Goal: Task Accomplishment & Management: Manage account settings

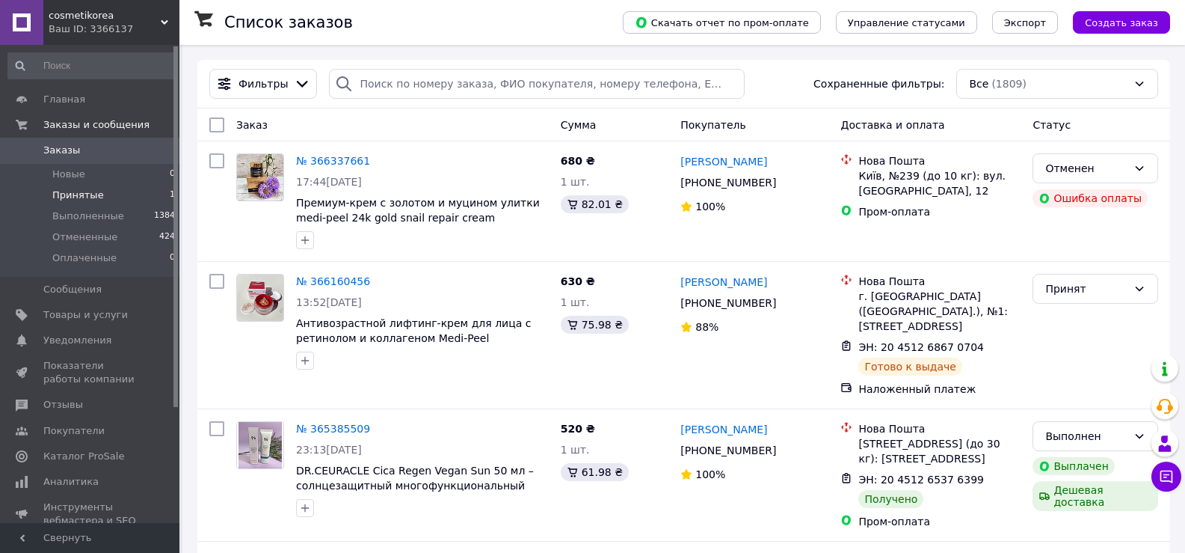
click at [82, 192] on span "Принятые" at bounding box center [78, 194] width 52 height 13
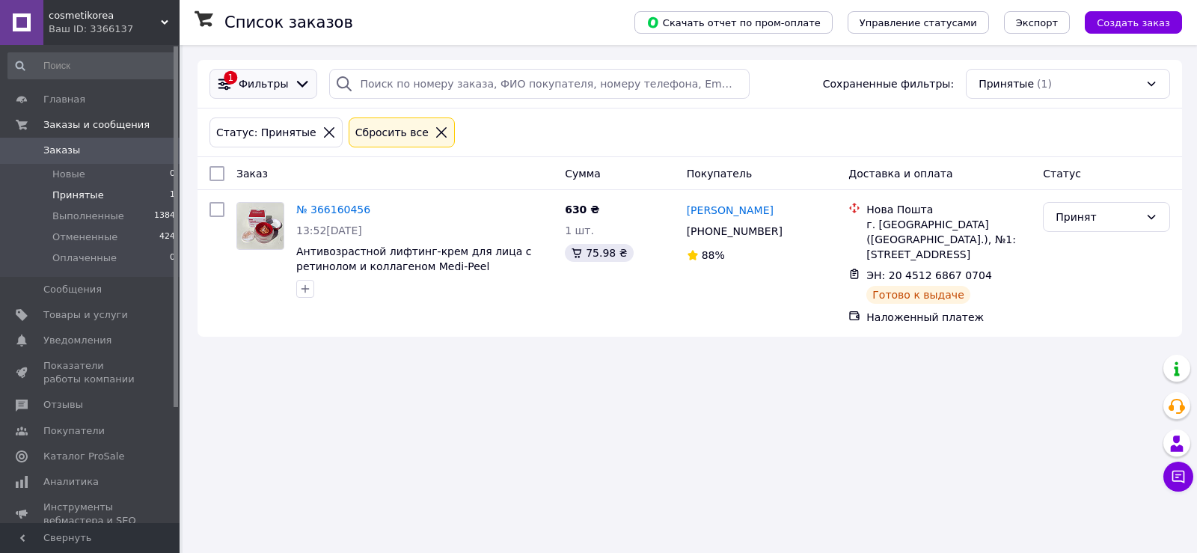
click at [281, 79] on div "Фильтры" at bounding box center [263, 83] width 55 height 15
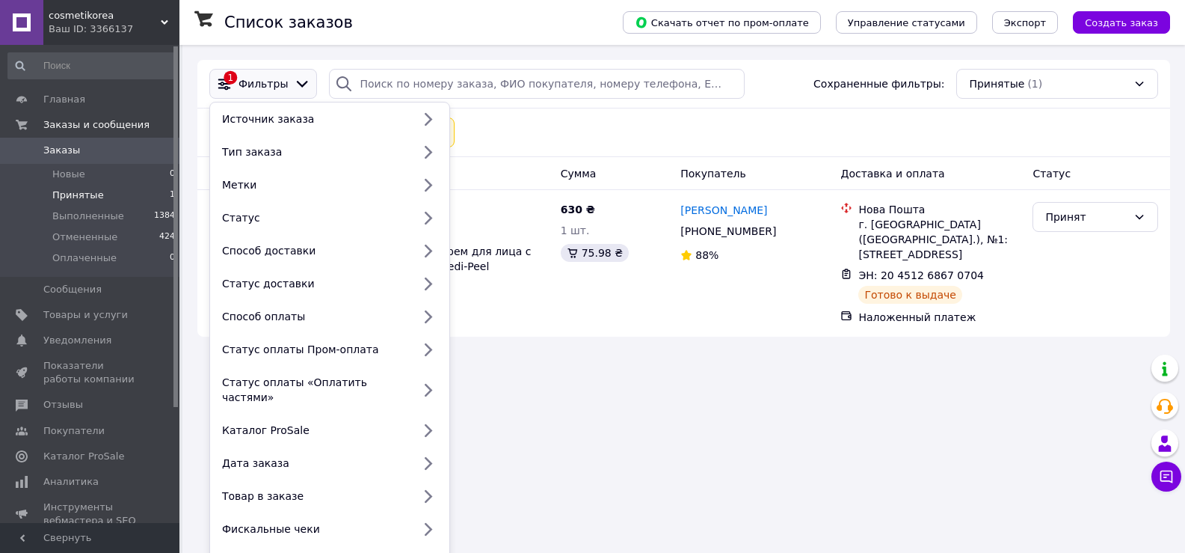
click at [625, 132] on div "Статус: Принятые Сбросить все" at bounding box center [683, 132] width 955 height 36
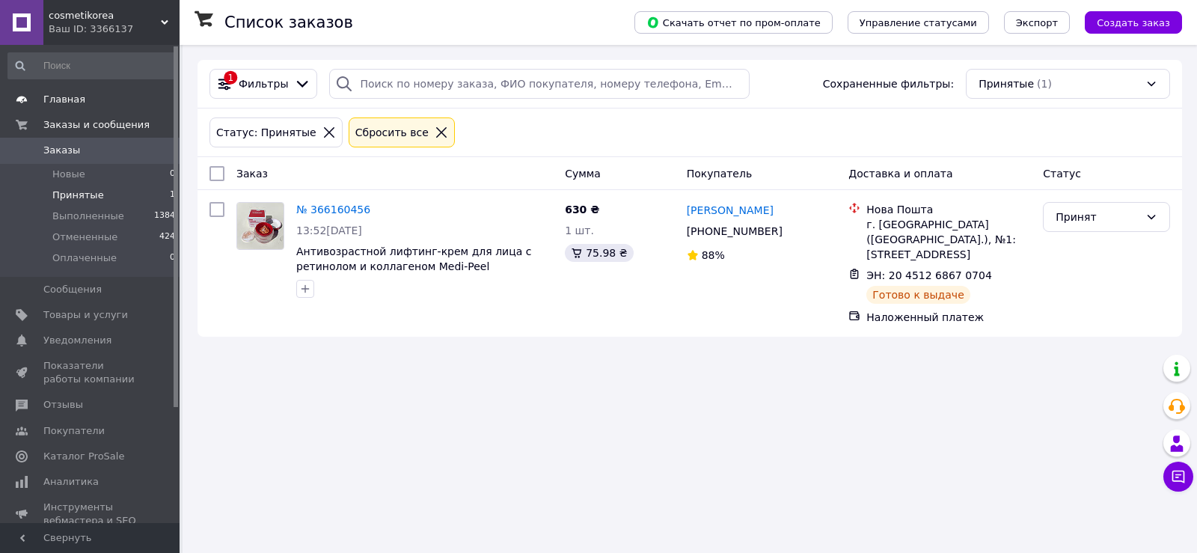
click at [61, 99] on span "Главная" at bounding box center [64, 99] width 42 height 13
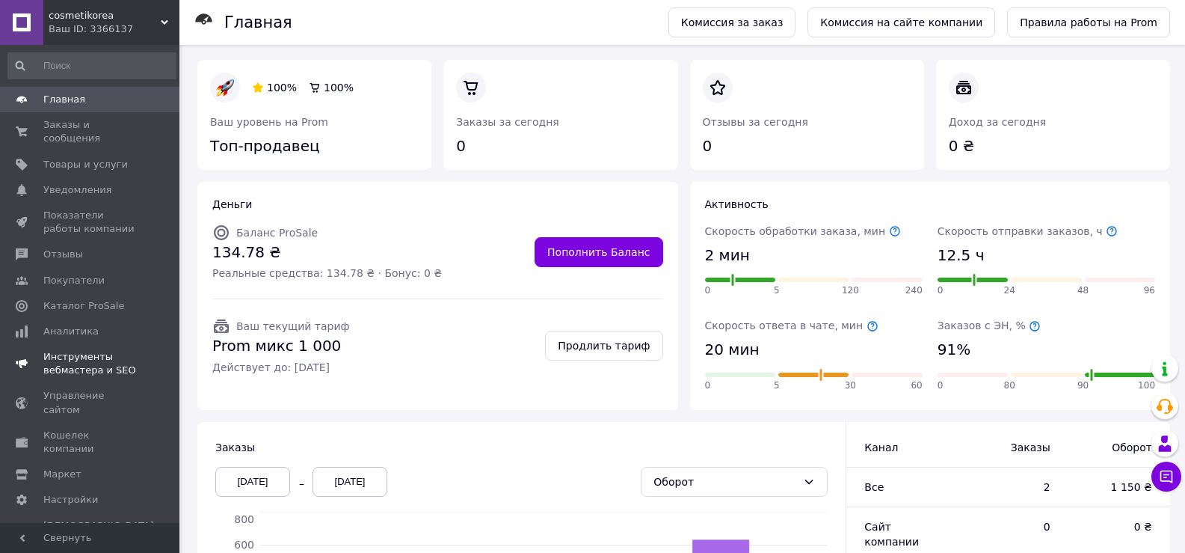
click at [95, 352] on span "Инструменты вебмастера и SEO" at bounding box center [90, 363] width 95 height 27
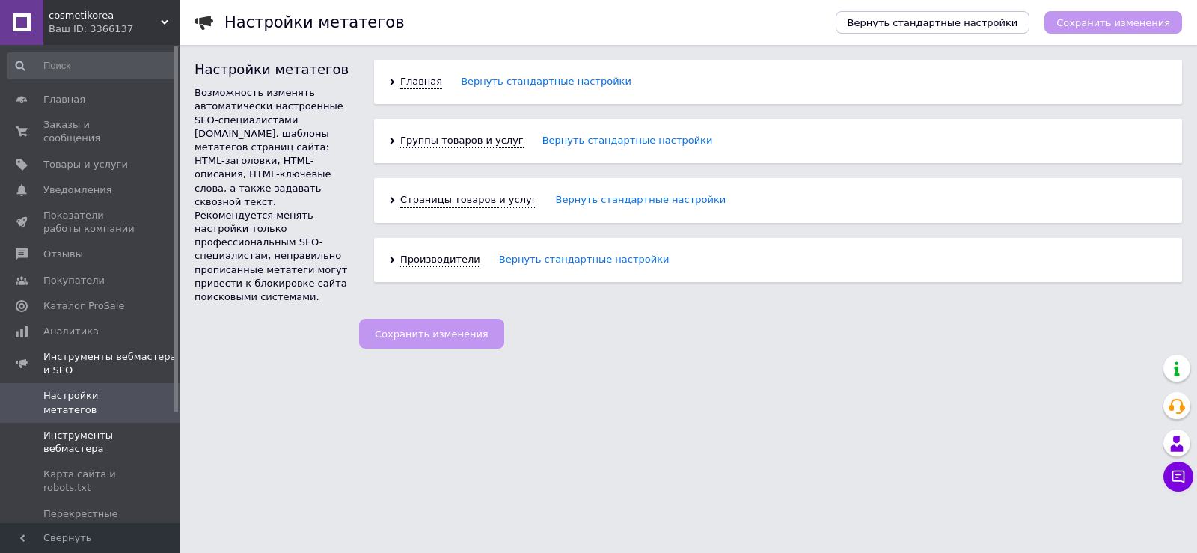
click at [93, 429] on span "Инструменты вебмастера" at bounding box center [90, 442] width 95 height 27
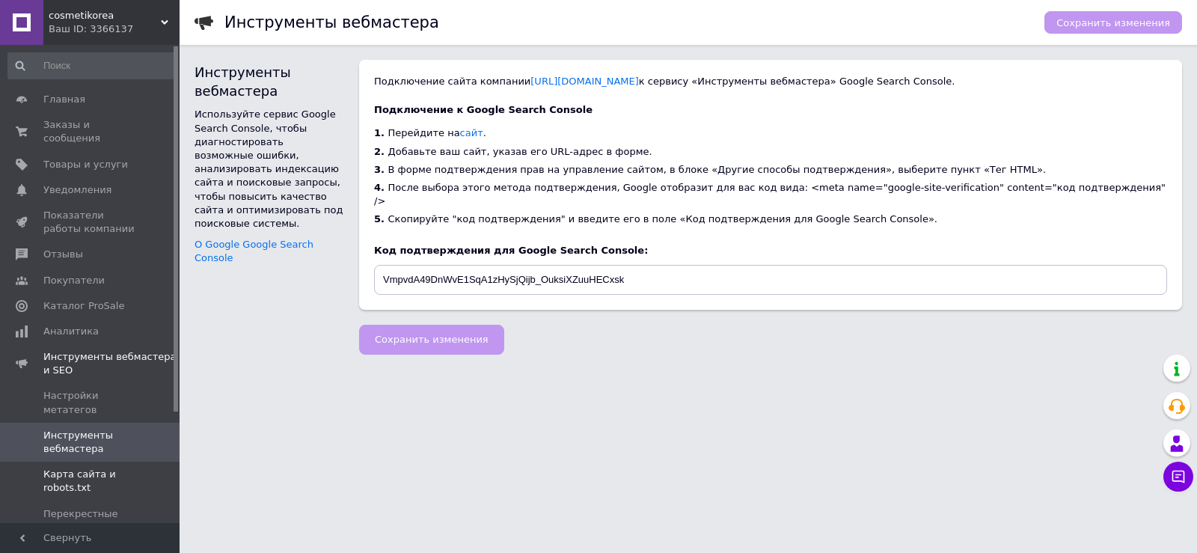
click at [99, 467] on span "Карта сайта и robots.txt" at bounding box center [90, 480] width 95 height 27
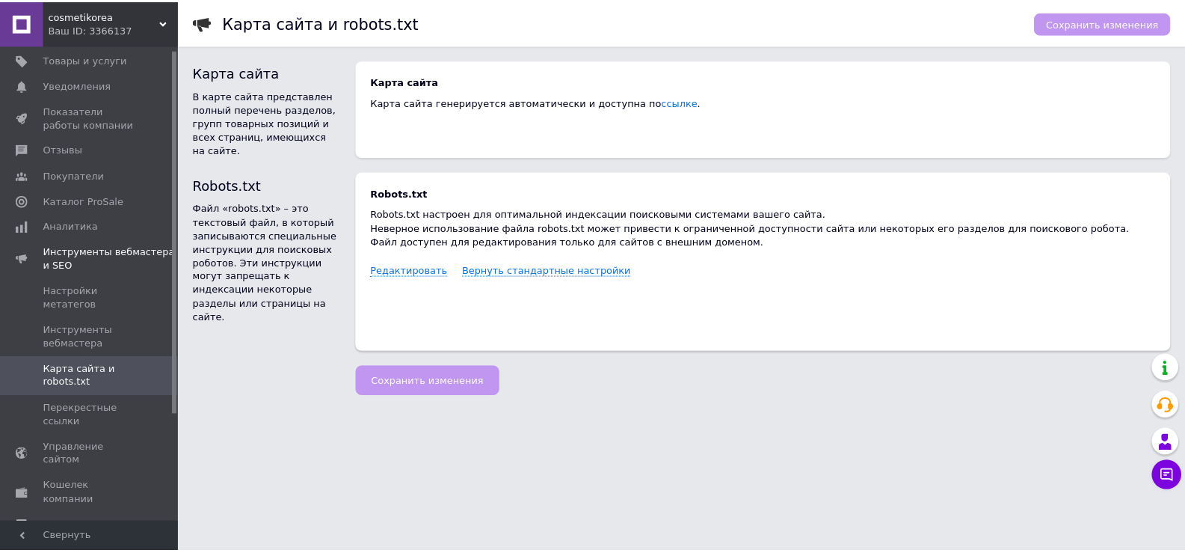
scroll to position [145, 0]
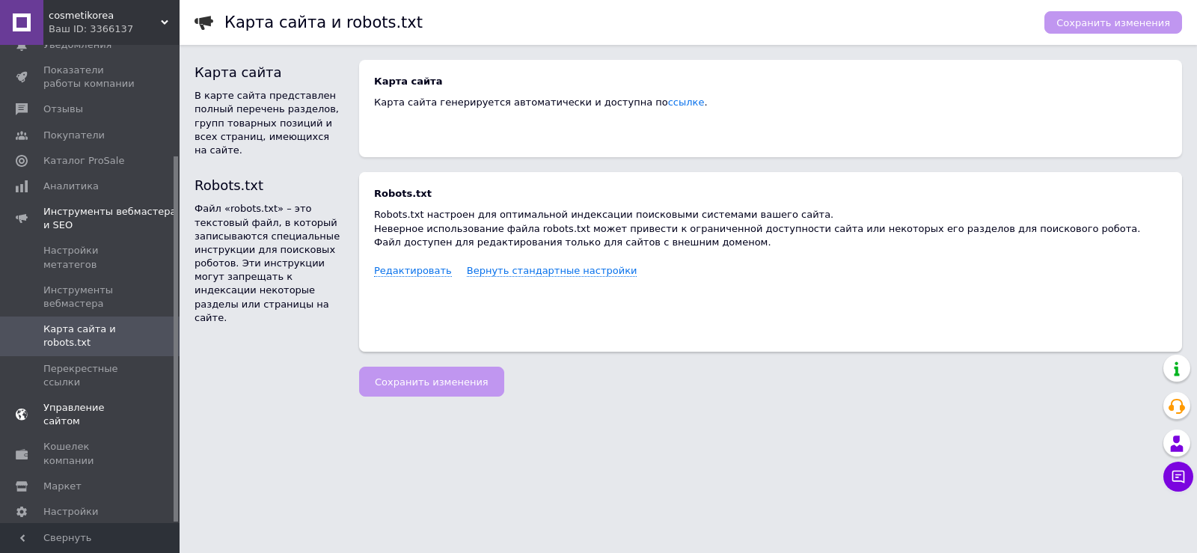
click at [99, 401] on span "Управление сайтом" at bounding box center [90, 414] width 95 height 27
